Goal: Task Accomplishment & Management: Manage account settings

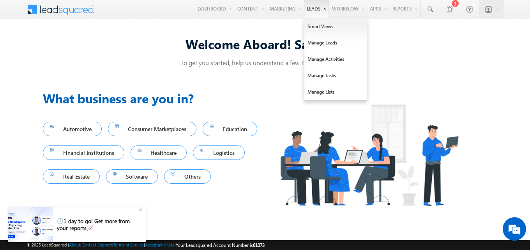
click at [313, 12] on link "Leads" at bounding box center [316, 9] width 25 height 18
click at [317, 43] on link "Manage Leads" at bounding box center [335, 43] width 62 height 16
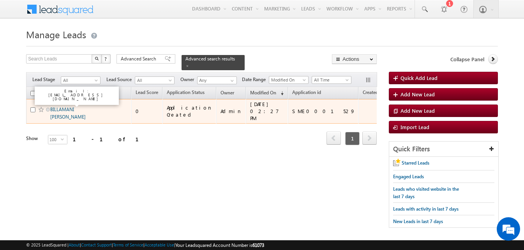
click at [69, 106] on link "BILLAMANI AJITH KUMAR" at bounding box center [67, 112] width 35 height 13
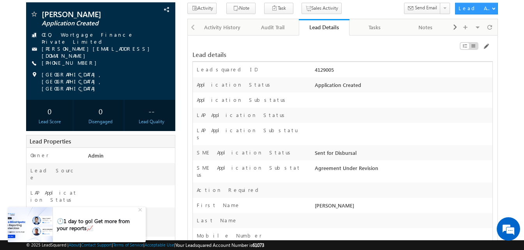
scroll to position [51, 0]
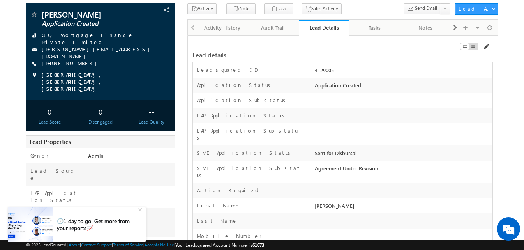
click at [487, 46] on span at bounding box center [485, 47] width 6 height 6
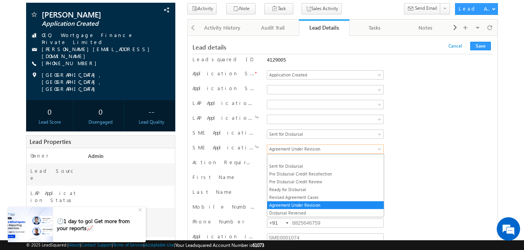
click at [328, 150] on span "Agreement Under Revision" at bounding box center [323, 148] width 113 height 7
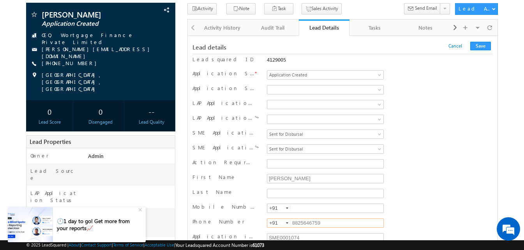
click at [310, 223] on input "8825646759" at bounding box center [325, 222] width 117 height 9
click at [311, 208] on input "text" at bounding box center [325, 207] width 117 height 9
paste input "8825646759"
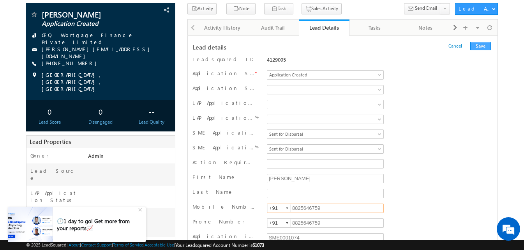
type input "8825646759"
click at [473, 46] on button "Save" at bounding box center [480, 46] width 21 height 9
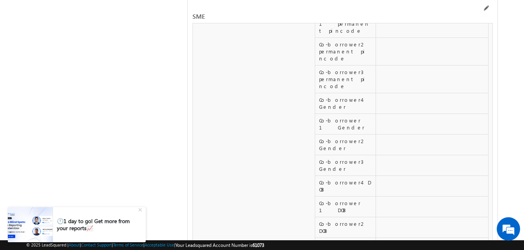
scroll to position [12820, 0]
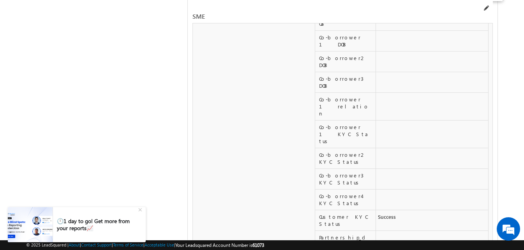
click at [486, 8] on span at bounding box center [485, 8] width 6 height 6
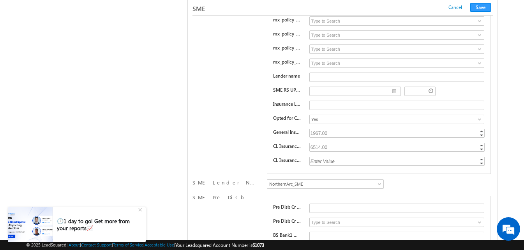
scroll to position [11442, 0]
click at [353, 185] on span "NorthernArc_SME" at bounding box center [323, 182] width 113 height 7
click at [480, 8] on button "Save" at bounding box center [480, 7] width 21 height 9
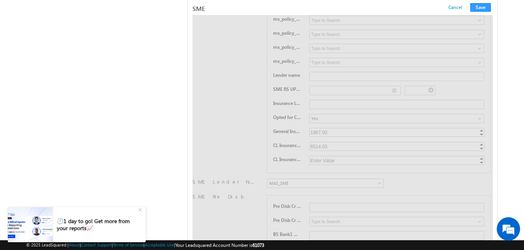
scroll to position [0, 0]
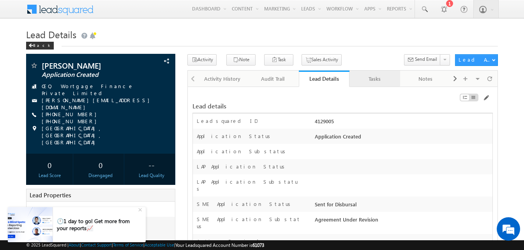
click at [371, 83] on div "Tasks" at bounding box center [373, 78] width 37 height 9
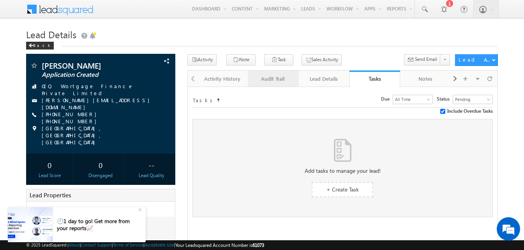
click at [286, 84] on link "Audit Trail" at bounding box center [273, 78] width 51 height 16
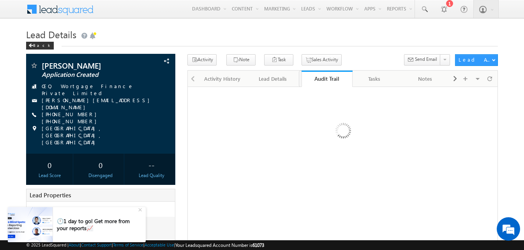
drag, startPoint x: 286, startPoint y: 84, endPoint x: 340, endPoint y: 79, distance: 53.9
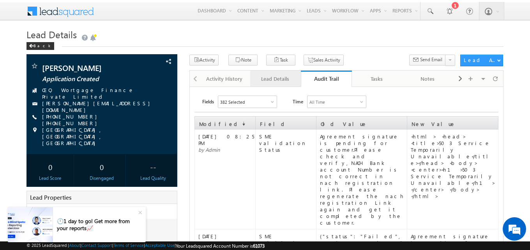
click at [282, 80] on div "Lead Details" at bounding box center [274, 78] width 37 height 9
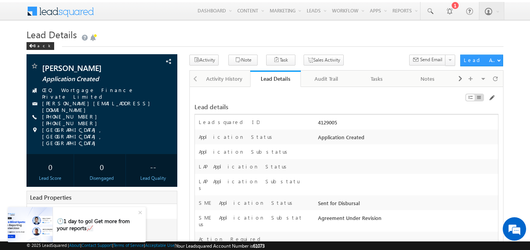
click at [326, 127] on div "4129005" at bounding box center [407, 123] width 182 height 11
copy div "4129005"
drag, startPoint x: 390, startPoint y: 141, endPoint x: 406, endPoint y: 133, distance: 18.3
click at [390, 141] on div "Application Created" at bounding box center [407, 138] width 182 height 11
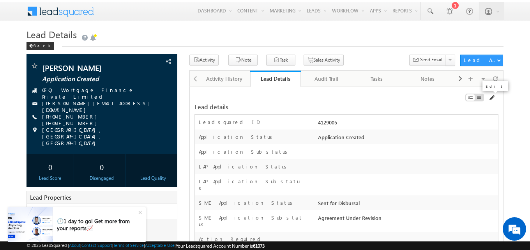
click at [491, 97] on span at bounding box center [491, 98] width 6 height 6
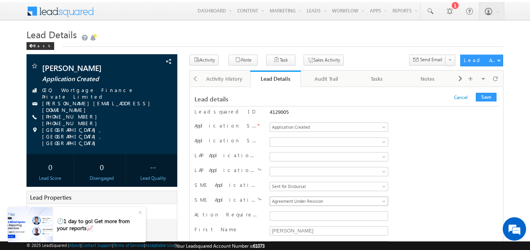
click at [341, 204] on span "Agreement Under Revision" at bounding box center [327, 200] width 114 height 7
click at [489, 98] on button "Save" at bounding box center [485, 97] width 21 height 9
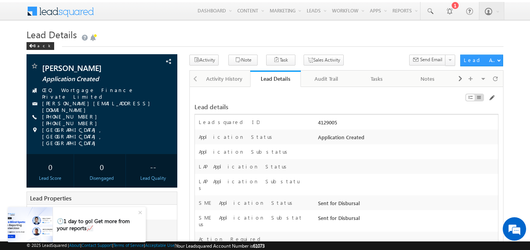
click at [384, 159] on div at bounding box center [407, 153] width 182 height 11
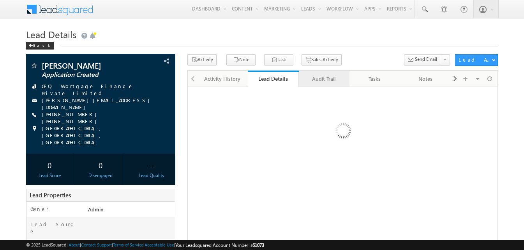
click at [328, 81] on div "Audit Trail" at bounding box center [323, 78] width 37 height 9
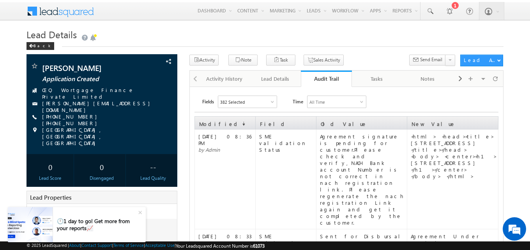
click at [377, 161] on div "Agreement signature is pending for customer.Please check and verify,NACH Bank a…" at bounding box center [363, 179] width 87 height 93
click at [282, 80] on div "Lead Details" at bounding box center [274, 78] width 37 height 9
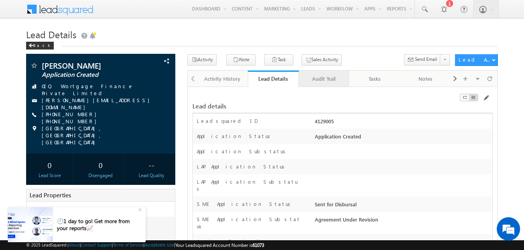
click at [326, 80] on div "Audit Trail" at bounding box center [323, 78] width 37 height 9
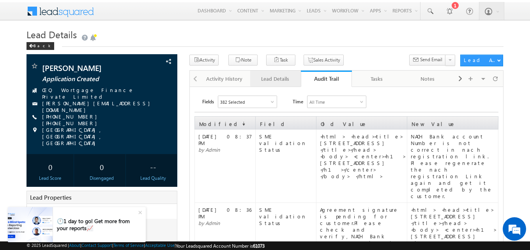
click at [285, 81] on div "Lead Details" at bounding box center [274, 78] width 37 height 9
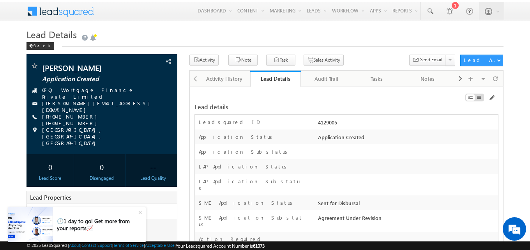
click at [325, 120] on div "4129005" at bounding box center [407, 123] width 182 height 11
copy div "4129005"
click at [491, 100] on span at bounding box center [491, 98] width 6 height 6
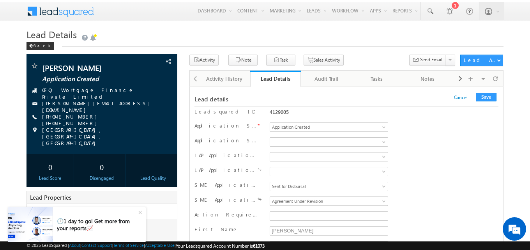
click at [348, 201] on span "Agreement Under Revision" at bounding box center [327, 200] width 114 height 7
click at [484, 97] on button "Save" at bounding box center [485, 97] width 21 height 9
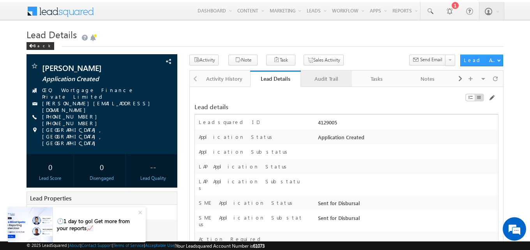
click at [330, 81] on div "Audit Trail" at bounding box center [325, 78] width 37 height 9
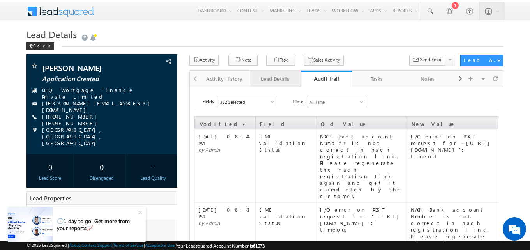
click at [274, 79] on div "Lead Details" at bounding box center [274, 78] width 37 height 9
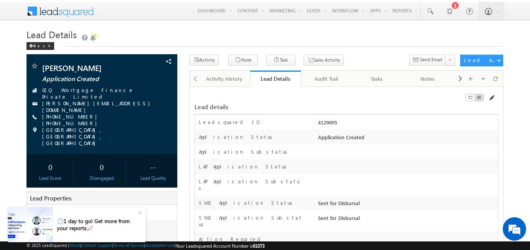
click at [492, 98] on span at bounding box center [491, 98] width 6 height 6
click at [139, 212] on div "+" at bounding box center [140, 211] width 13 height 13
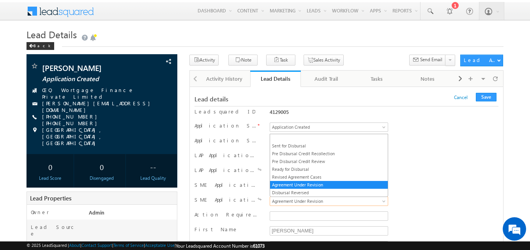
click at [315, 200] on span "Agreement Under Revision" at bounding box center [327, 200] width 114 height 7
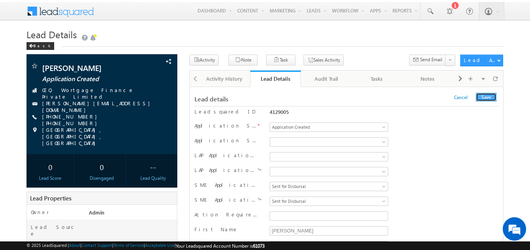
click at [491, 98] on button "Save" at bounding box center [485, 97] width 21 height 9
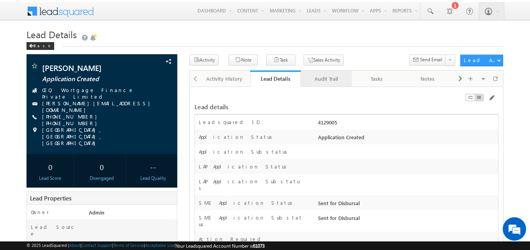
click at [327, 83] on div "Audit Trail" at bounding box center [325, 78] width 37 height 9
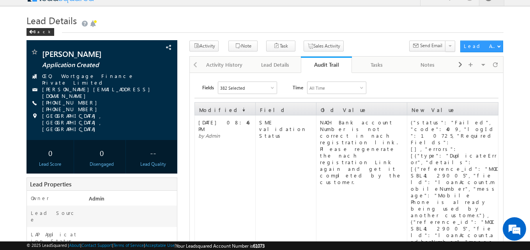
scroll to position [14, 0]
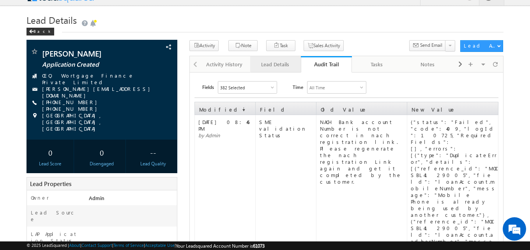
click at [282, 68] on div "Lead Details" at bounding box center [274, 64] width 37 height 9
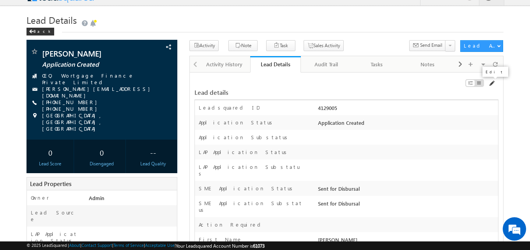
click at [489, 83] on span at bounding box center [491, 83] width 6 height 6
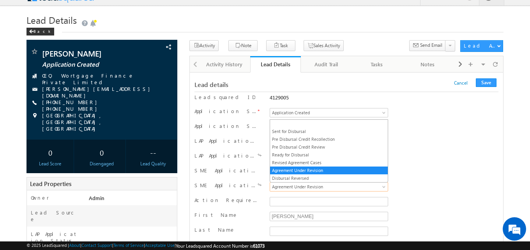
click at [311, 186] on span "Agreement Under Revision" at bounding box center [327, 186] width 114 height 7
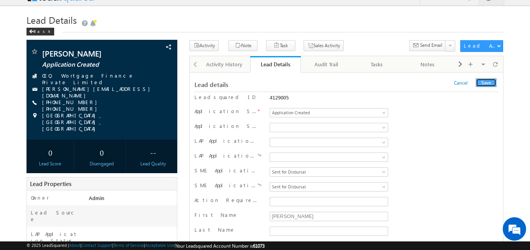
click at [489, 82] on button "Save" at bounding box center [485, 82] width 21 height 9
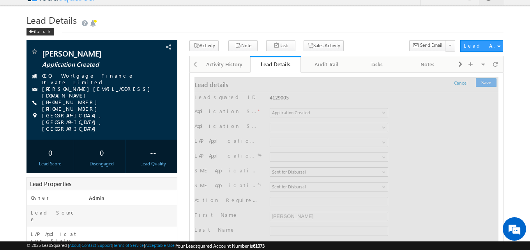
scroll to position [0, 0]
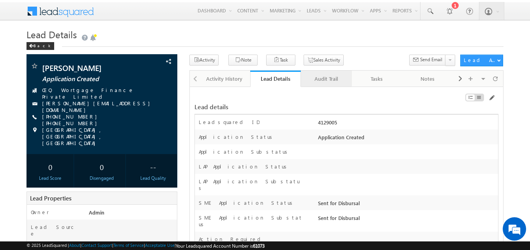
click at [332, 83] on div "Audit Trail" at bounding box center [325, 78] width 37 height 9
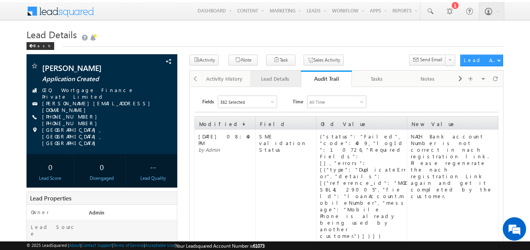
click at [280, 81] on div "Lead Details" at bounding box center [274, 78] width 37 height 9
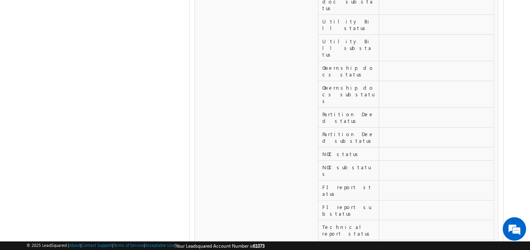
scroll to position [10889, 0]
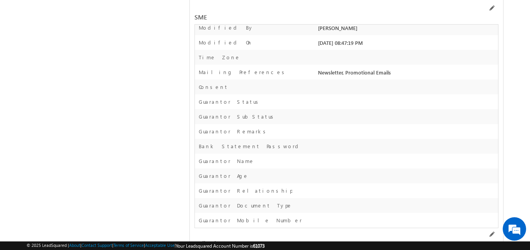
copy td "870410110002436"
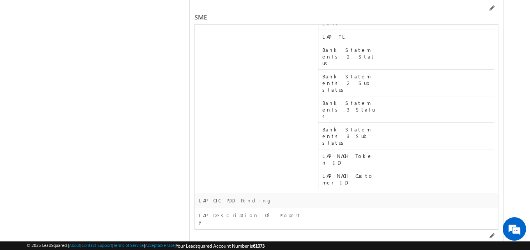
scroll to position [9460, 0]
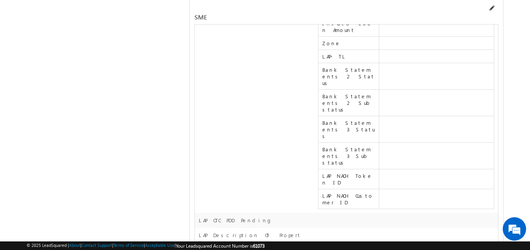
click at [491, 5] on span at bounding box center [491, 8] width 6 height 6
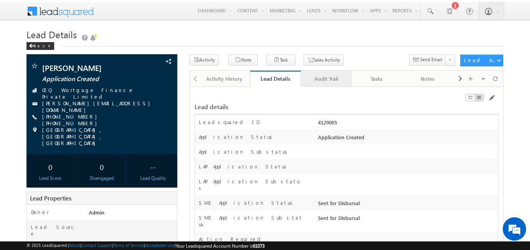
click at [322, 79] on div "Audit Trail" at bounding box center [325, 78] width 37 height 9
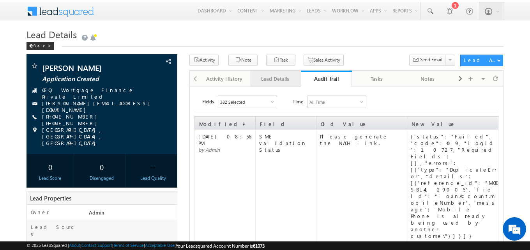
click at [284, 81] on div "Lead Details" at bounding box center [274, 78] width 37 height 9
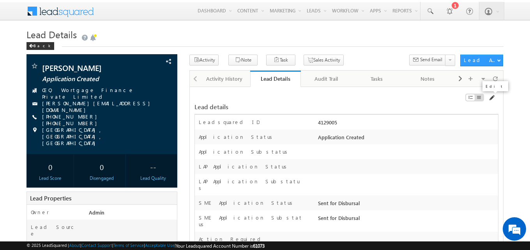
click at [492, 97] on span at bounding box center [491, 98] width 6 height 6
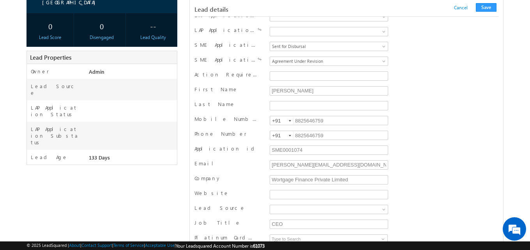
scroll to position [141, 0]
click at [332, 121] on input "8825646759" at bounding box center [328, 119] width 118 height 9
type input "8825646753"
click at [329, 136] on input "8825646759" at bounding box center [328, 134] width 118 height 9
type input "8825646753"
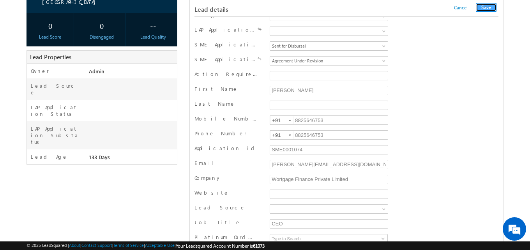
click at [486, 8] on button "Save" at bounding box center [485, 7] width 21 height 9
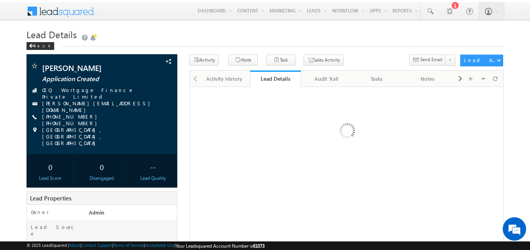
scroll to position [75, 0]
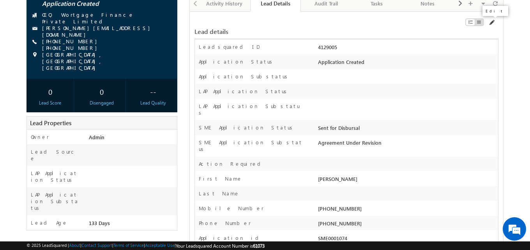
click at [491, 24] on span at bounding box center [491, 22] width 6 height 6
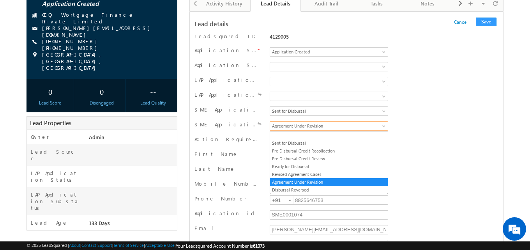
click at [348, 127] on span "Agreement Under Revision" at bounding box center [327, 125] width 114 height 7
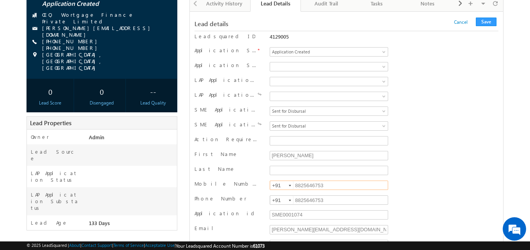
click at [315, 186] on input "8825646753" at bounding box center [328, 184] width 118 height 9
click at [489, 24] on button "Save" at bounding box center [485, 22] width 21 height 9
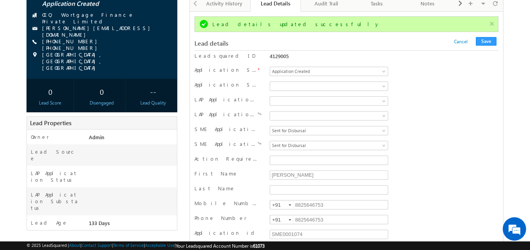
scroll to position [0, 0]
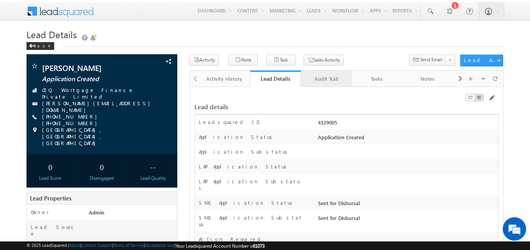
click at [328, 81] on div "Audit Trail" at bounding box center [325, 78] width 37 height 9
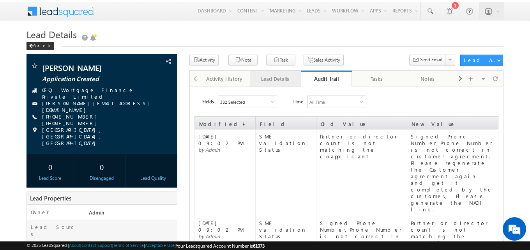
click at [273, 72] on link "Lead Details" at bounding box center [275, 78] width 51 height 16
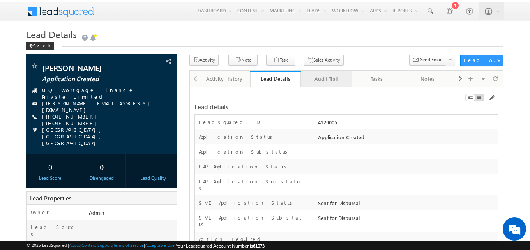
click at [324, 81] on div "Audit Trail" at bounding box center [325, 78] width 37 height 9
